Goal: Task Accomplishment & Management: Manage account settings

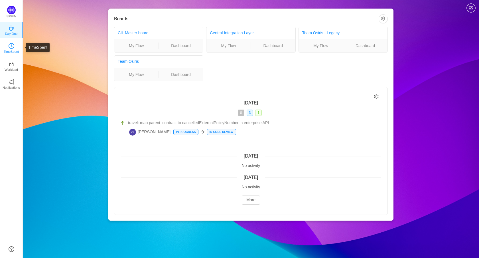
click at [14, 49] on p "TimeSpent" at bounding box center [11, 51] width 15 height 5
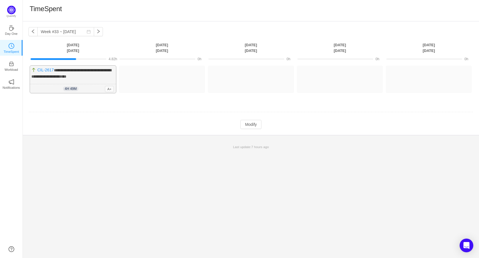
click at [70, 86] on span "4h 49m" at bounding box center [70, 88] width 15 height 5
click at [75, 76] on span "**********" at bounding box center [71, 73] width 80 height 10
click at [251, 124] on button "Modify" at bounding box center [250, 124] width 21 height 9
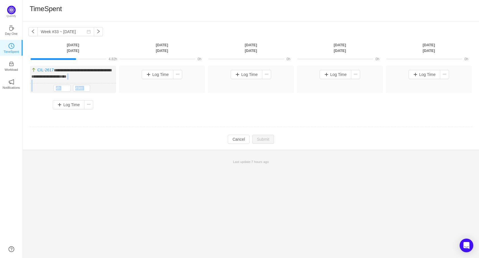
drag, startPoint x: 91, startPoint y: 79, endPoint x: 153, endPoint y: 81, distance: 61.3
click at [153, 81] on div "**********" at bounding box center [251, 90] width 445 height 48
click at [109, 83] on div "4h 49m 4h 49m" at bounding box center [73, 88] width 86 height 10
click at [104, 89] on button "button" at bounding box center [106, 88] width 7 height 7
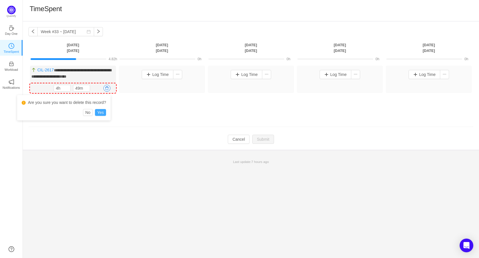
click at [101, 111] on button "Yes" at bounding box center [100, 112] width 11 height 7
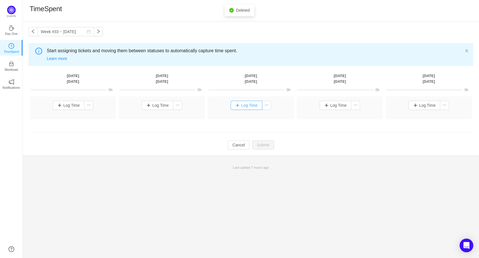
click at [249, 103] on button "Log Time" at bounding box center [247, 105] width 32 height 9
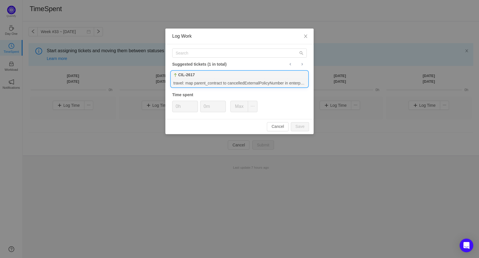
click at [235, 83] on div "travel: map parent_contract to cancelledExternalPolicyNumber in enterprise API" at bounding box center [239, 83] width 137 height 8
click at [299, 127] on button "Save" at bounding box center [300, 126] width 18 height 9
type input "0h"
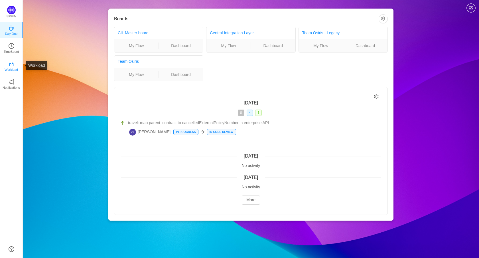
click at [10, 63] on link "Workload" at bounding box center [12, 66] width 6 height 6
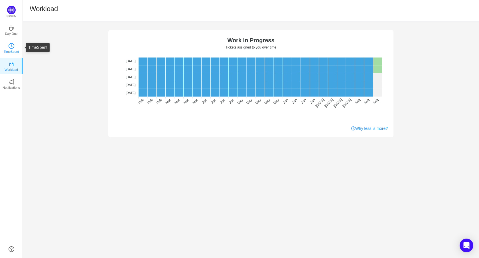
click at [12, 45] on icon "icon: clock-circle" at bounding box center [12, 46] width 6 height 6
